Goal: Task Accomplishment & Management: Use online tool/utility

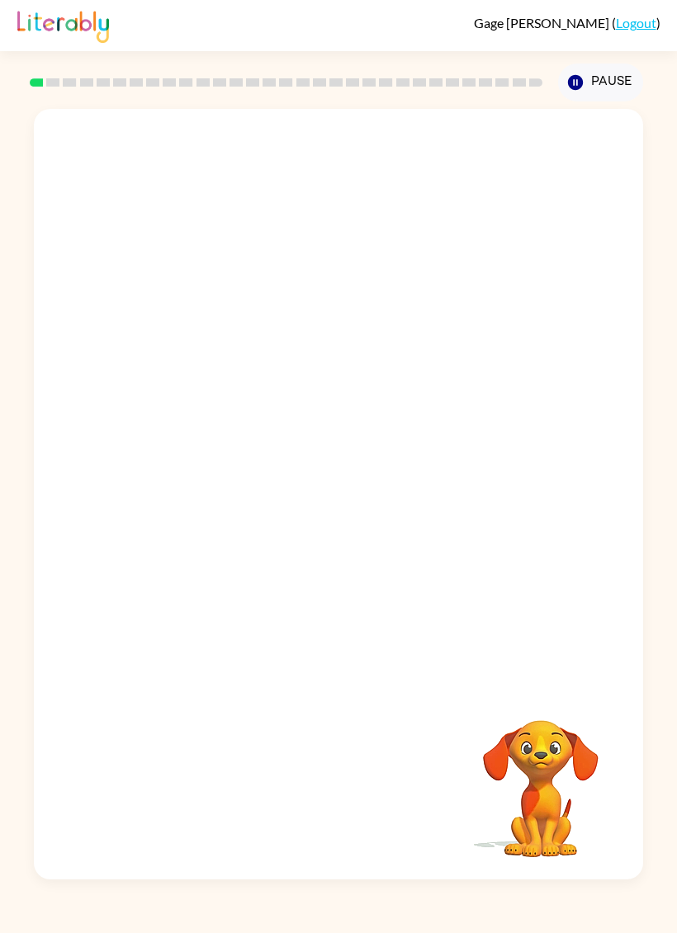
click at [632, 29] on link "Logout" at bounding box center [636, 23] width 40 height 16
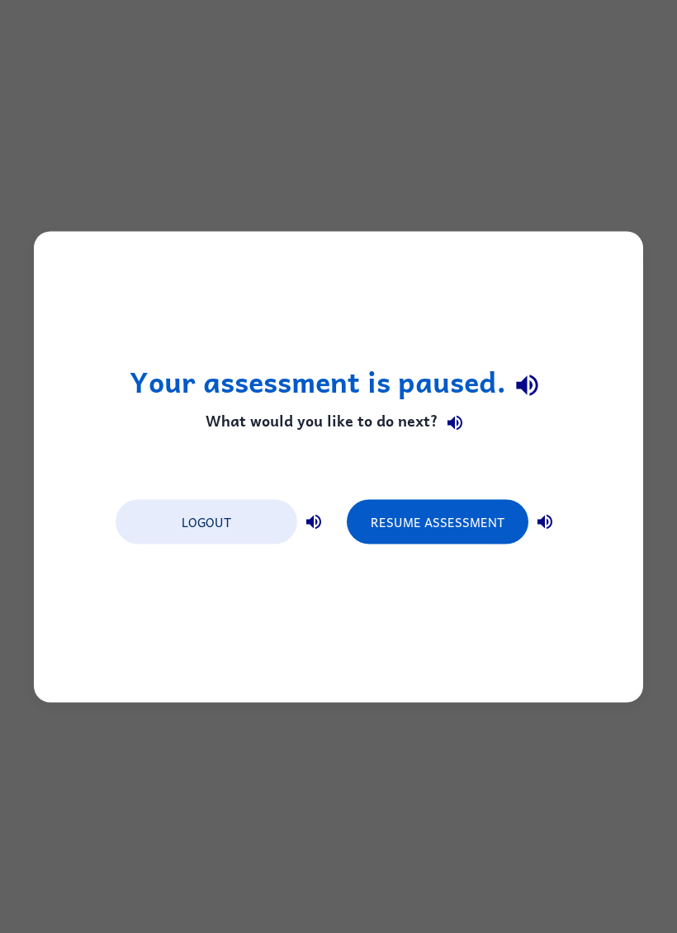
click at [251, 522] on button "Logout" at bounding box center [207, 521] width 182 height 45
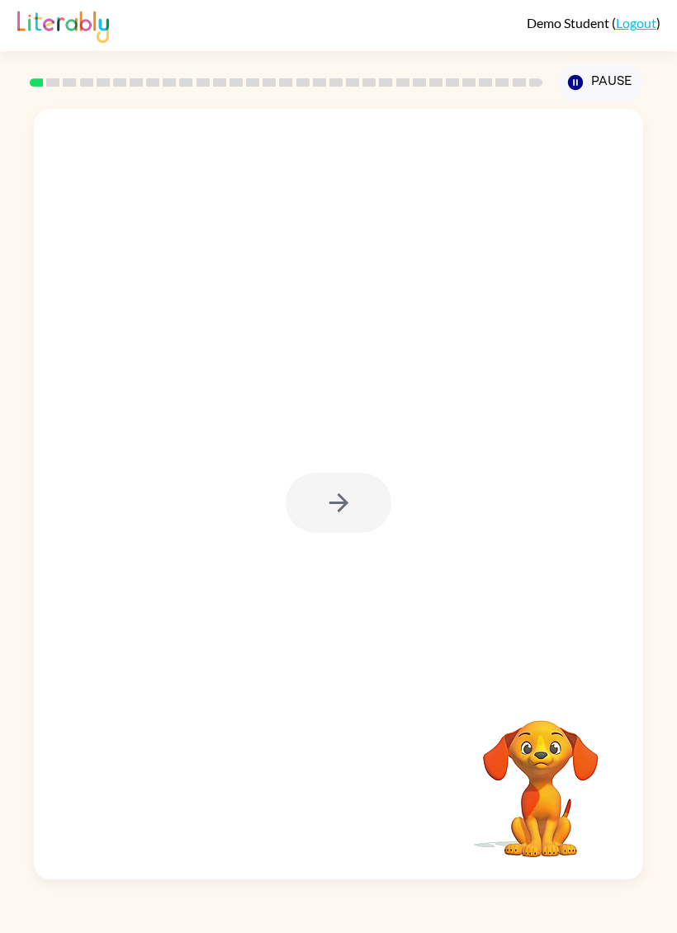
click at [351, 517] on div at bounding box center [339, 503] width 106 height 60
click at [342, 516] on icon "button" at bounding box center [338, 503] width 29 height 29
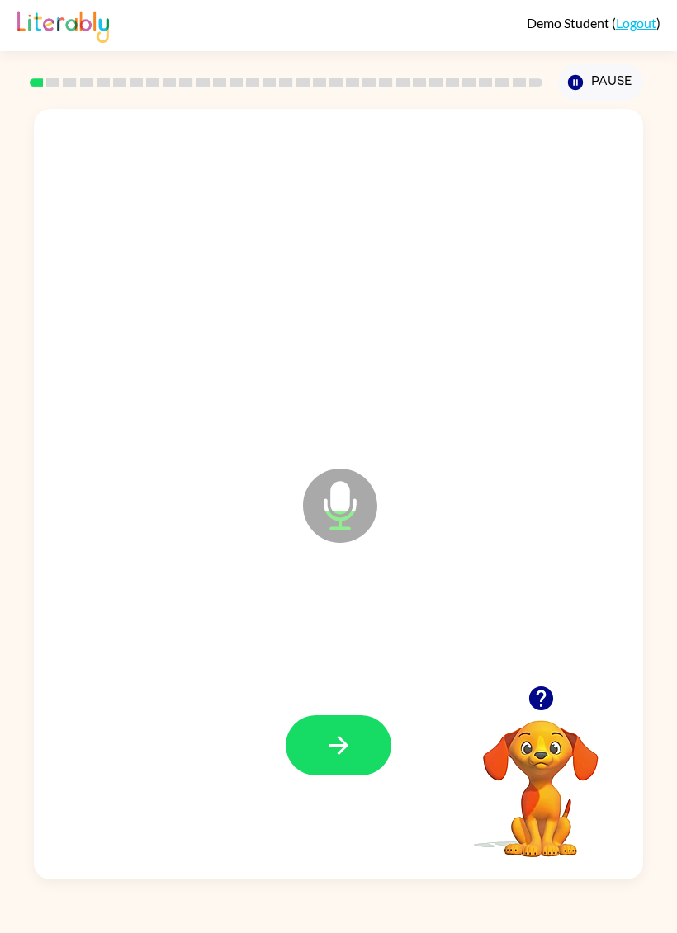
click at [359, 731] on button "button" at bounding box center [339, 745] width 106 height 60
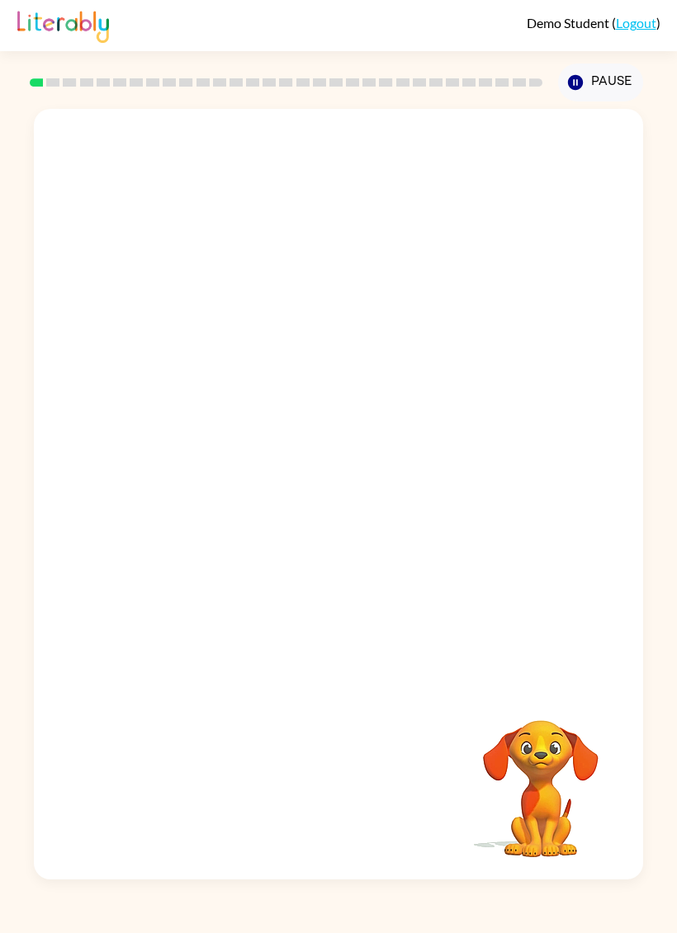
click at [615, 91] on button "Pause Pause" at bounding box center [600, 83] width 85 height 38
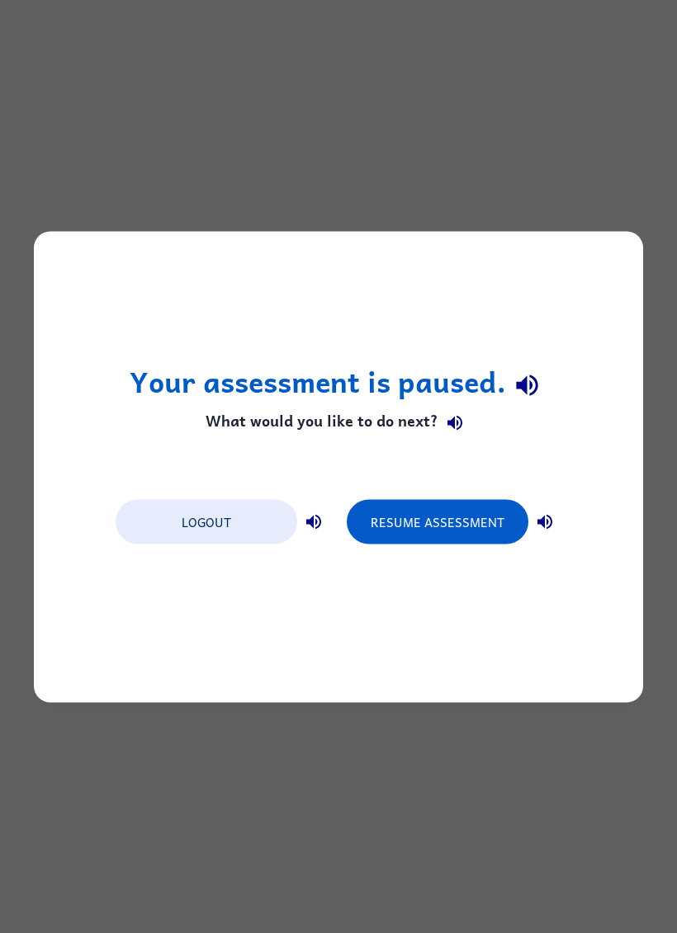
click at [263, 520] on button "Logout" at bounding box center [207, 521] width 182 height 45
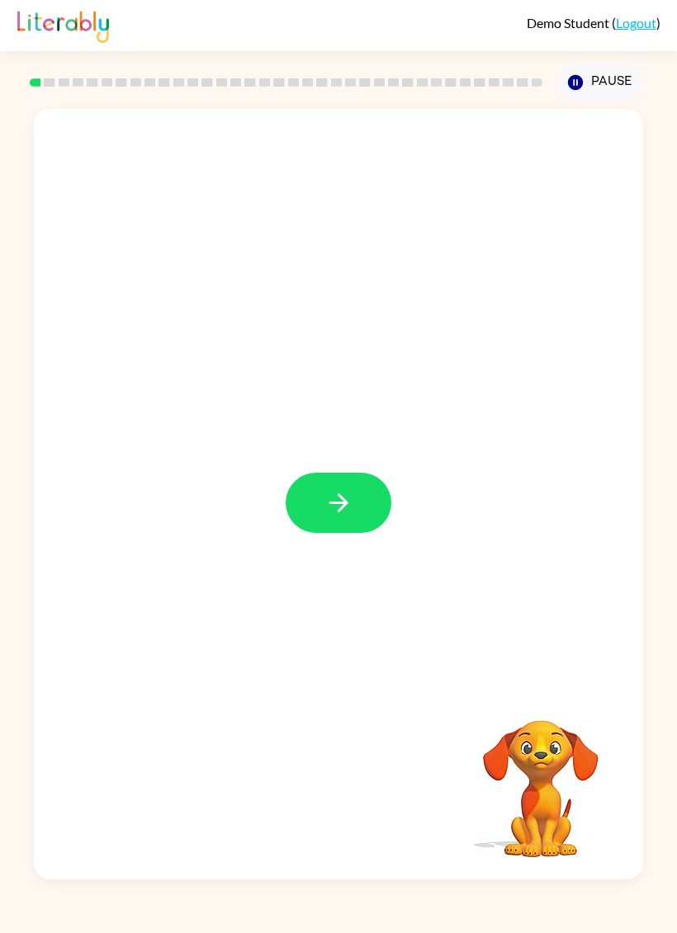
click at [347, 506] on icon "button" at bounding box center [338, 503] width 29 height 29
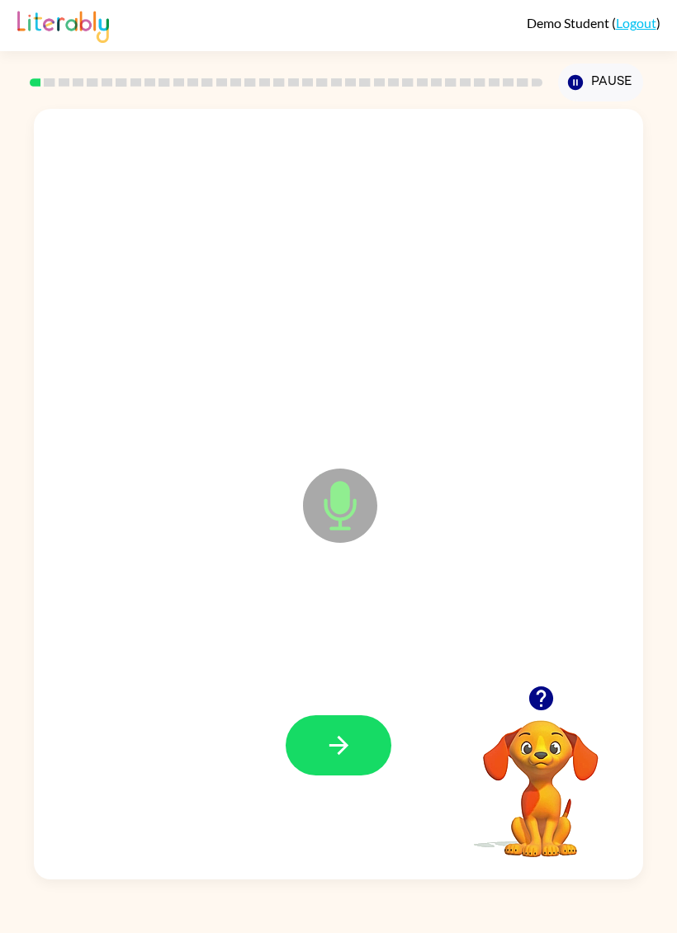
click at [342, 738] on icon "button" at bounding box center [338, 745] width 29 height 29
click at [353, 734] on button "button" at bounding box center [339, 745] width 106 height 60
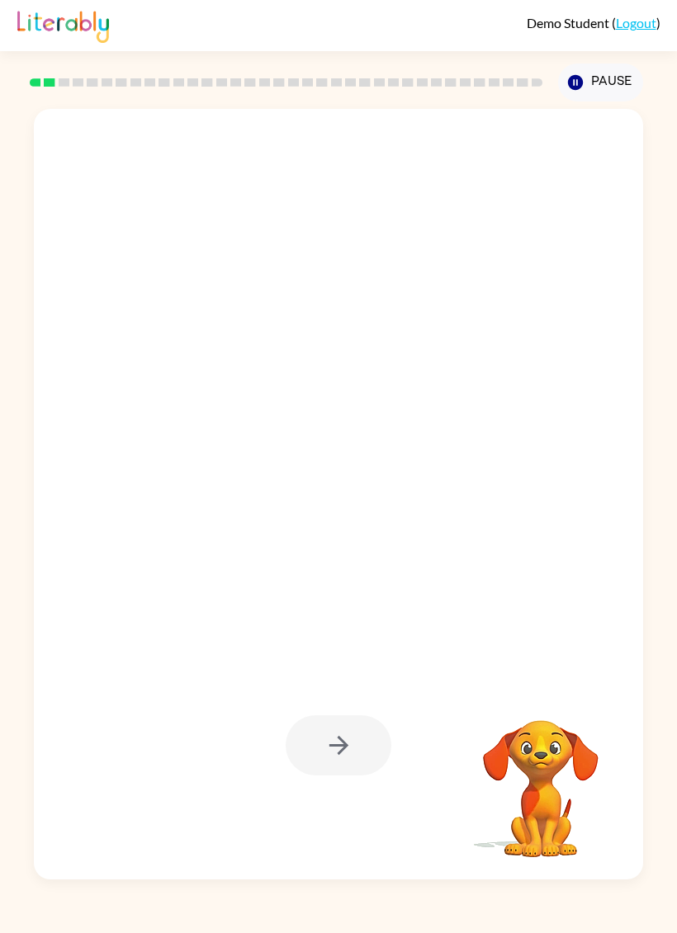
click at [626, 29] on link "Logout" at bounding box center [636, 23] width 40 height 16
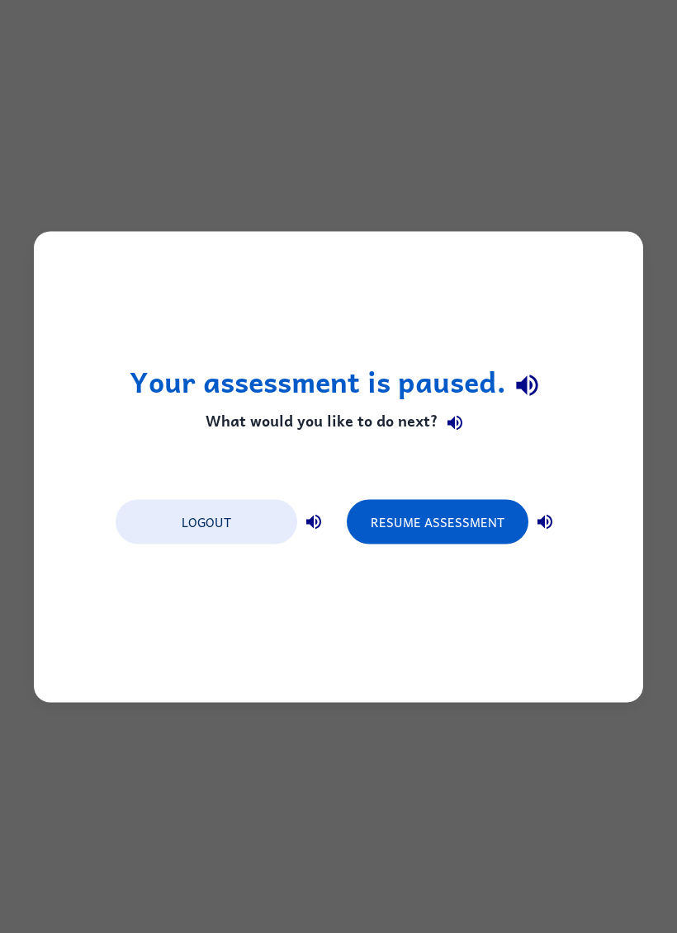
click at [268, 508] on button "Logout" at bounding box center [207, 521] width 182 height 45
